Goal: Task Accomplishment & Management: Complete application form

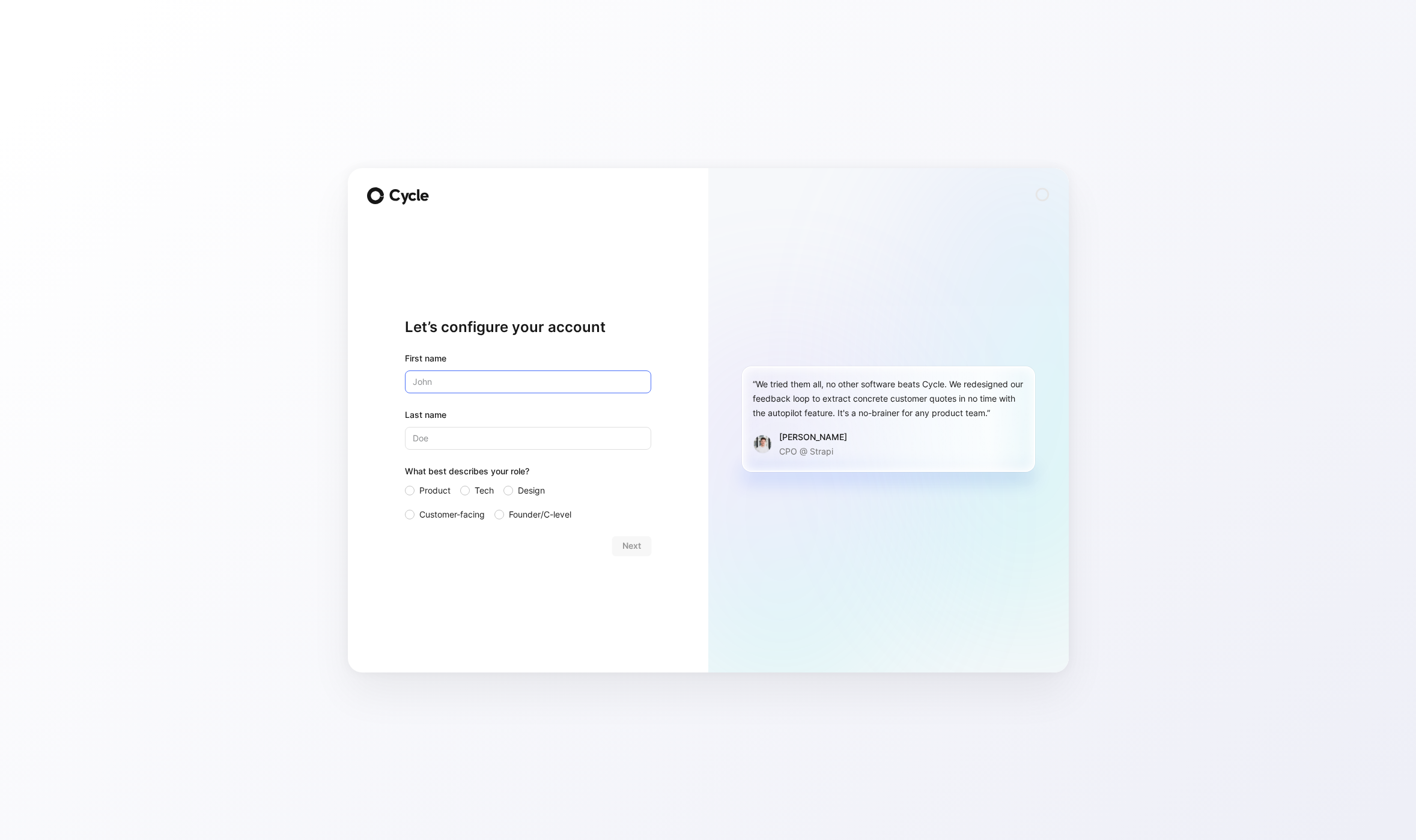
type input "u"
type input "[PERSON_NAME]"
click at [485, 492] on span "Tech" at bounding box center [484, 490] width 19 height 14
click at [460, 483] on input "Tech" at bounding box center [460, 483] width 0 height 0
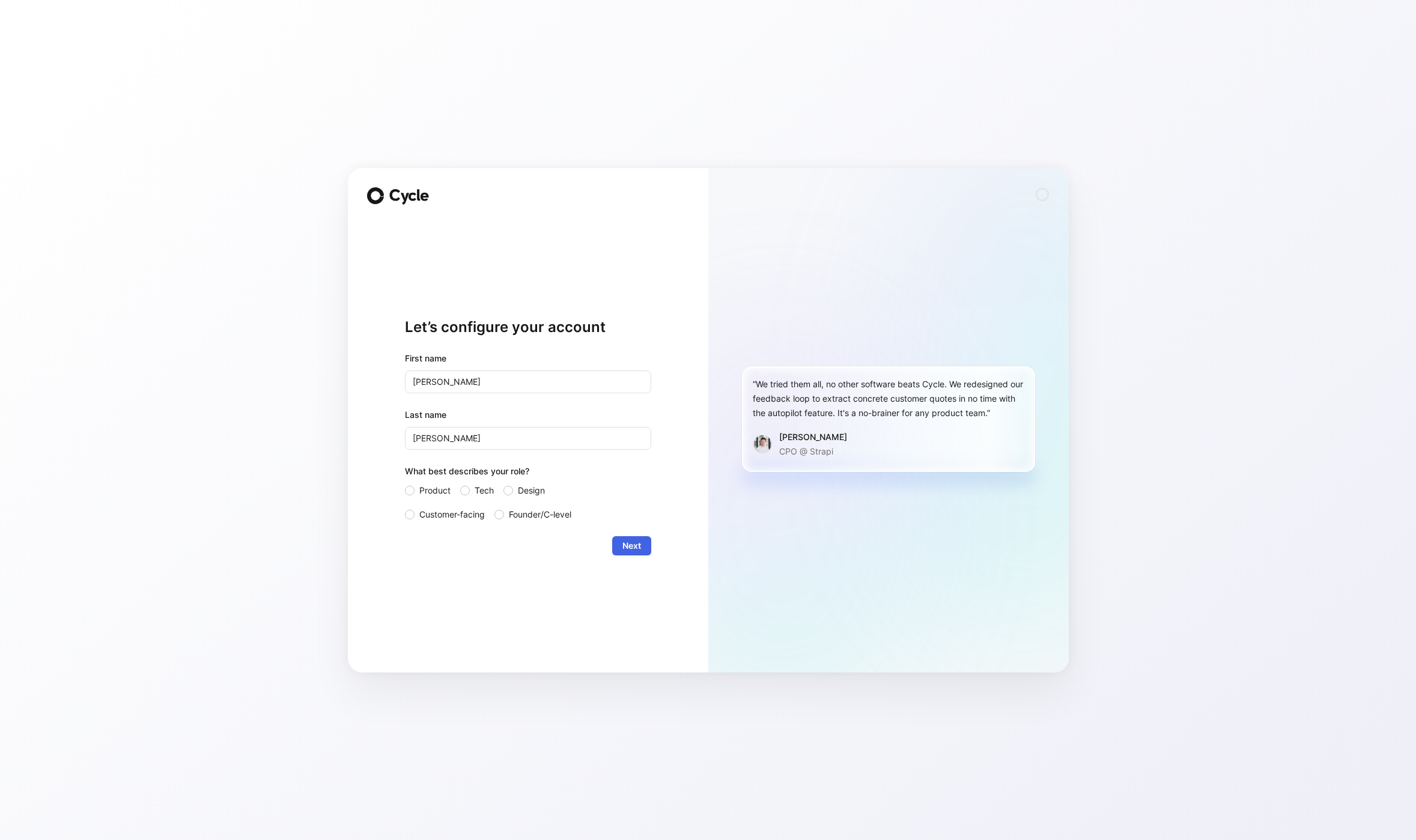
click at [636, 545] on span "Next" at bounding box center [632, 545] width 19 height 14
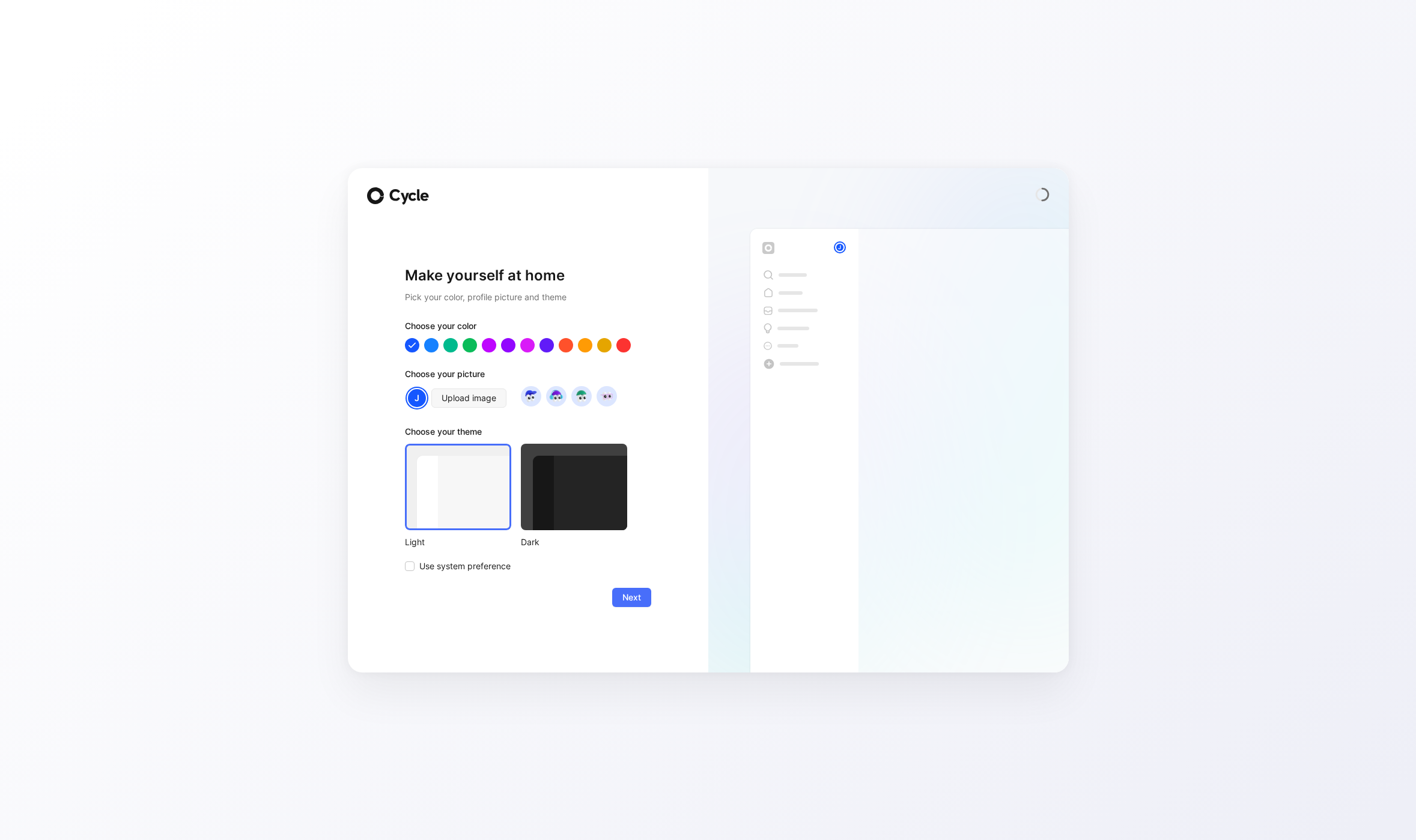
drag, startPoint x: 582, startPoint y: 517, endPoint x: 592, endPoint y: 536, distance: 21.5
click at [582, 517] on div at bounding box center [573, 487] width 106 height 87
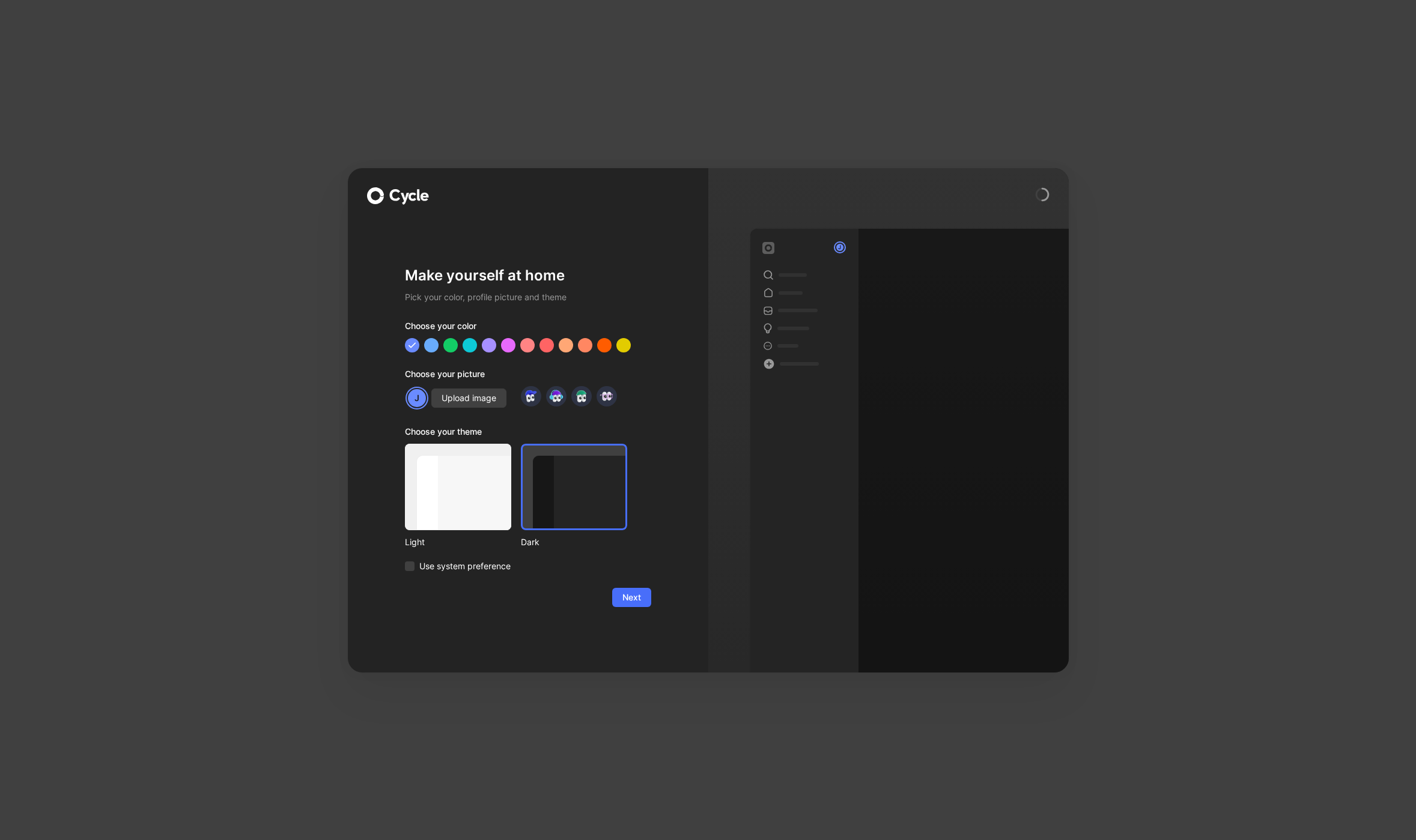
click at [626, 594] on span "Next" at bounding box center [632, 597] width 19 height 14
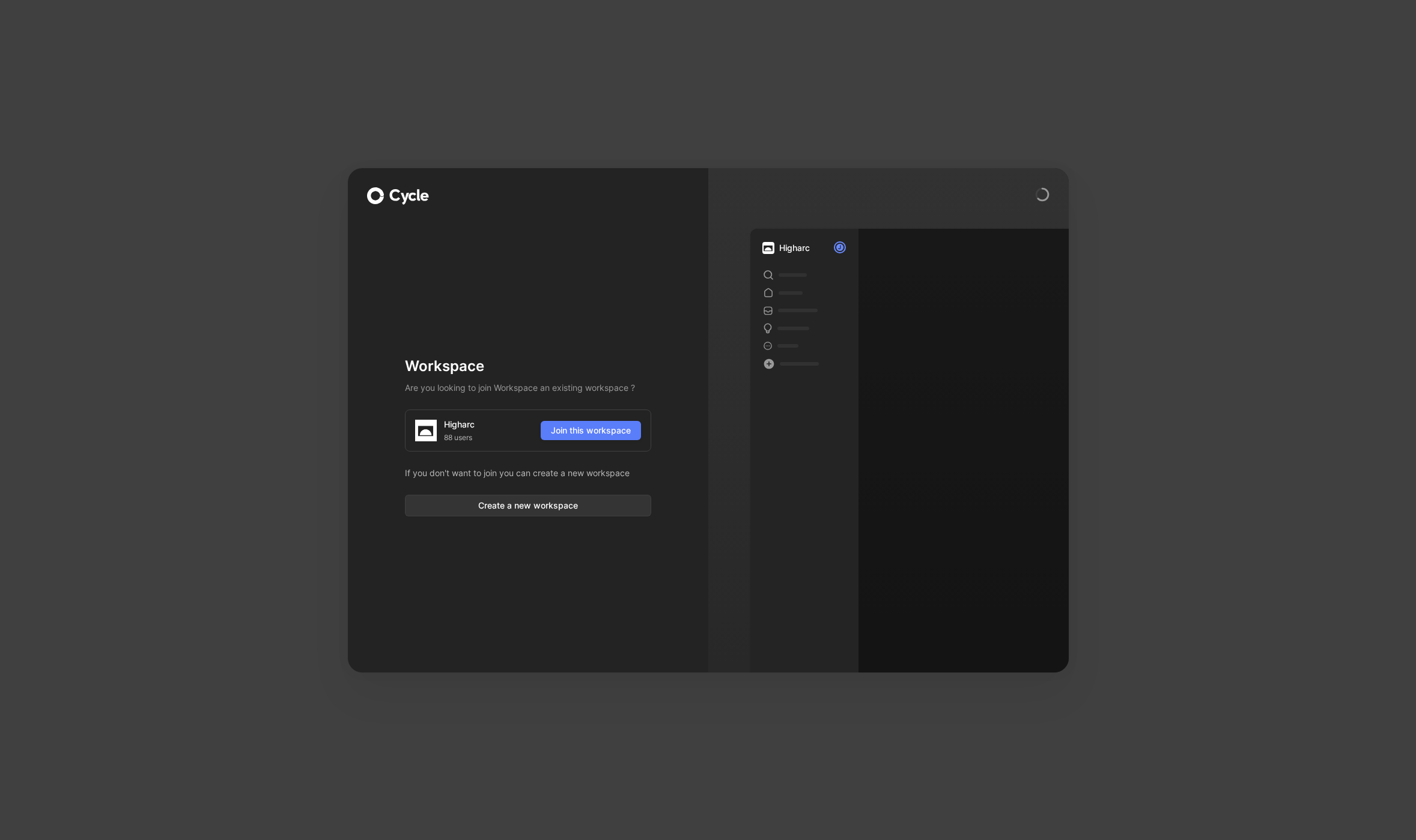
click at [589, 438] on button "Join this workspace" at bounding box center [590, 430] width 100 height 19
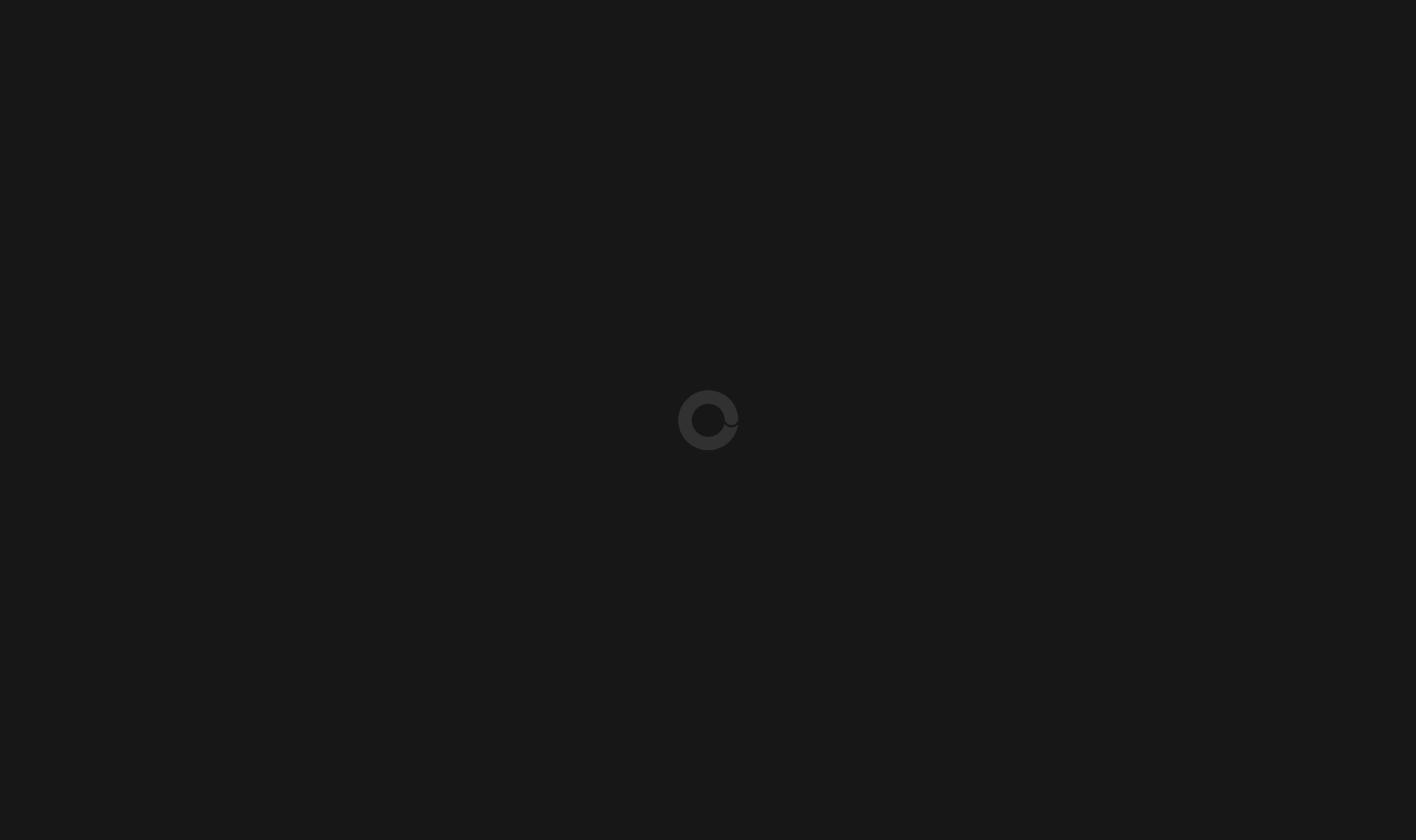
click at [585, 430] on div at bounding box center [708, 420] width 1416 height 840
